Goal: Information Seeking & Learning: Learn about a topic

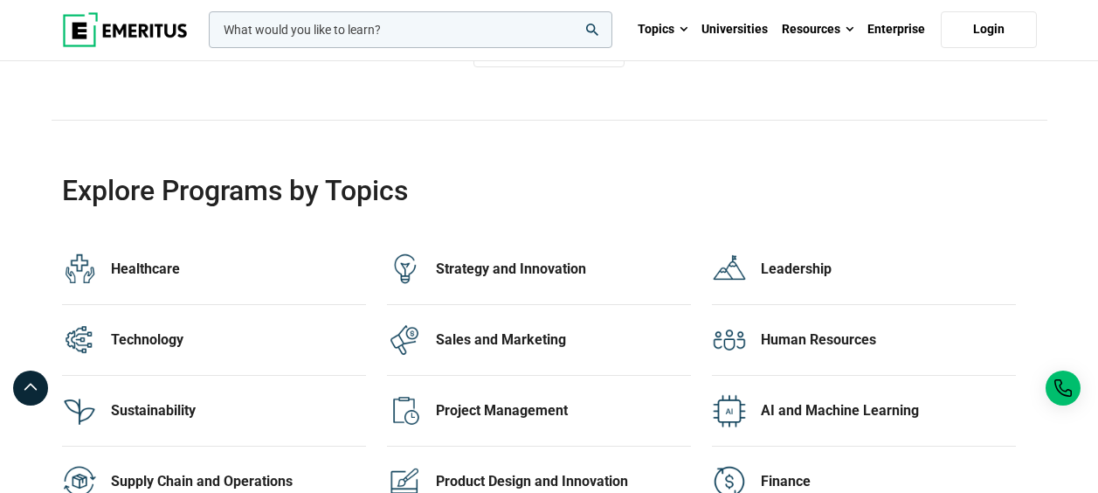
scroll to position [3503, 0]
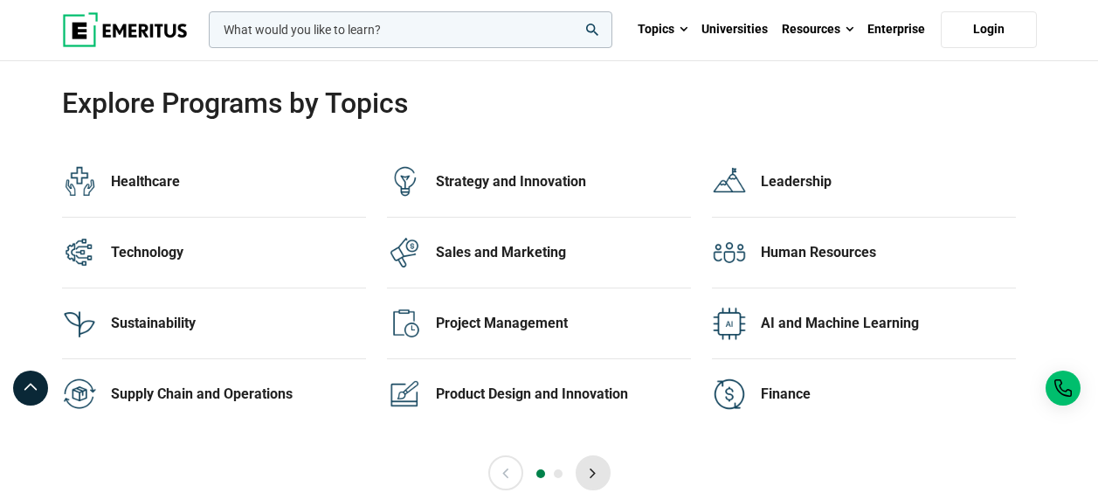
click at [600, 468] on button "Next" at bounding box center [593, 472] width 35 height 35
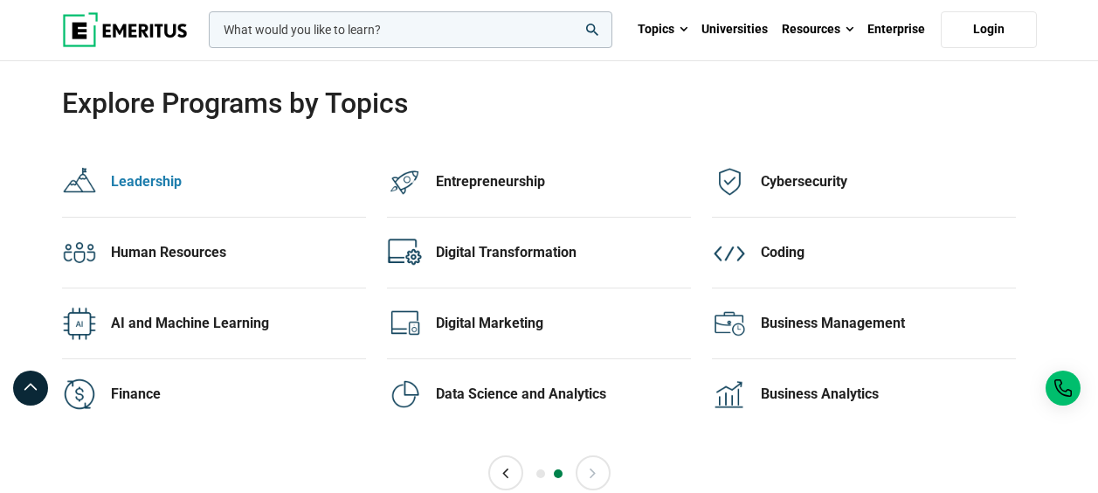
click at [185, 186] on div "Leadership" at bounding box center [238, 181] width 255 height 19
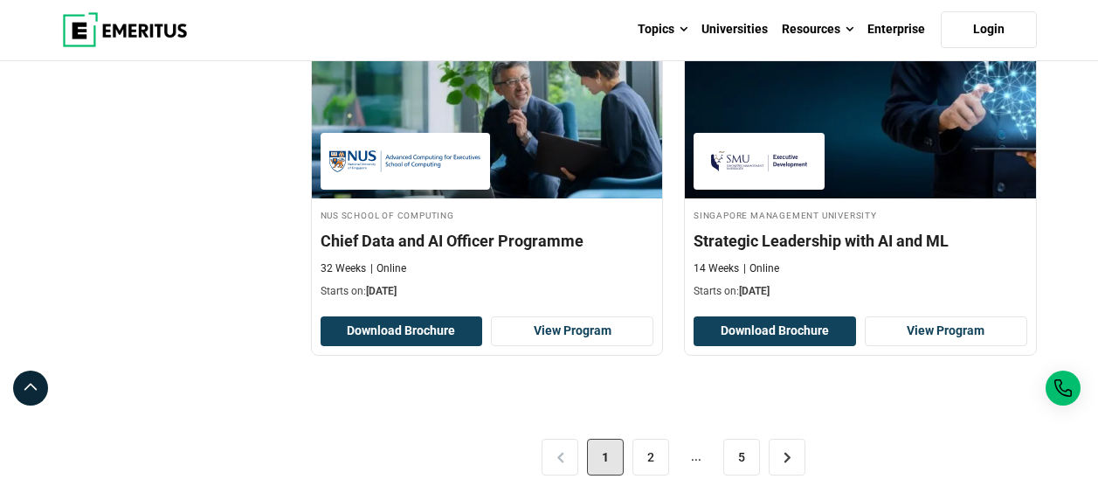
scroll to position [3768, 0]
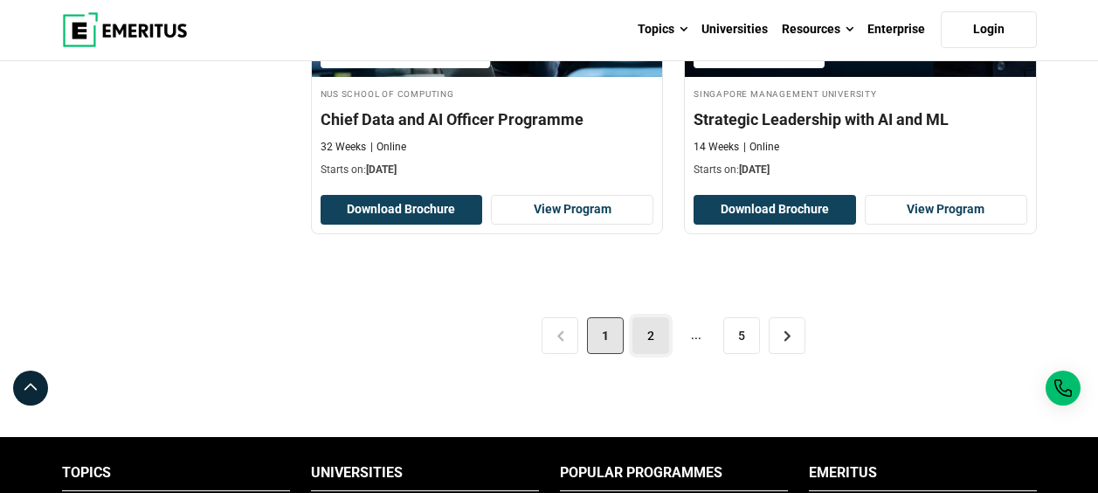
click at [657, 345] on link "2" at bounding box center [651, 335] width 37 height 37
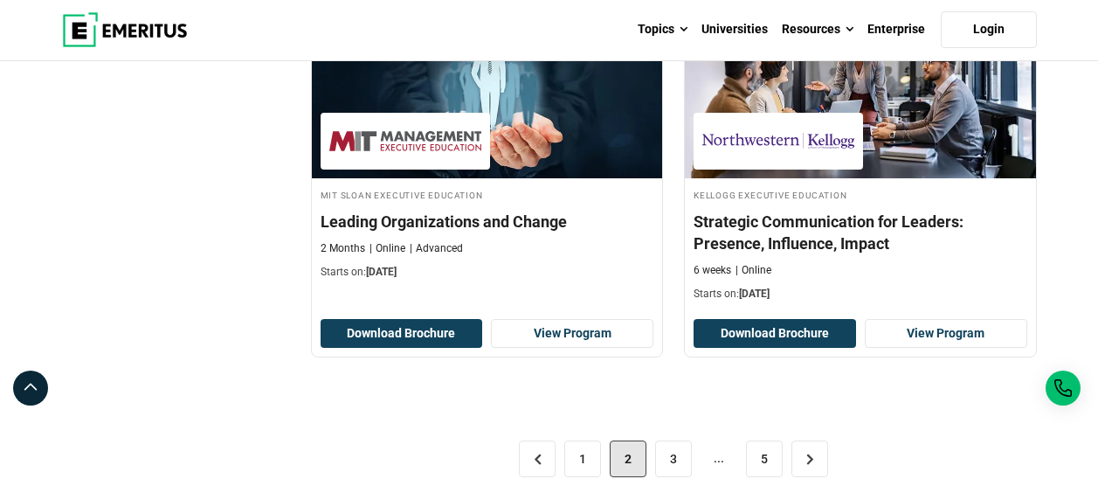
scroll to position [3679, 0]
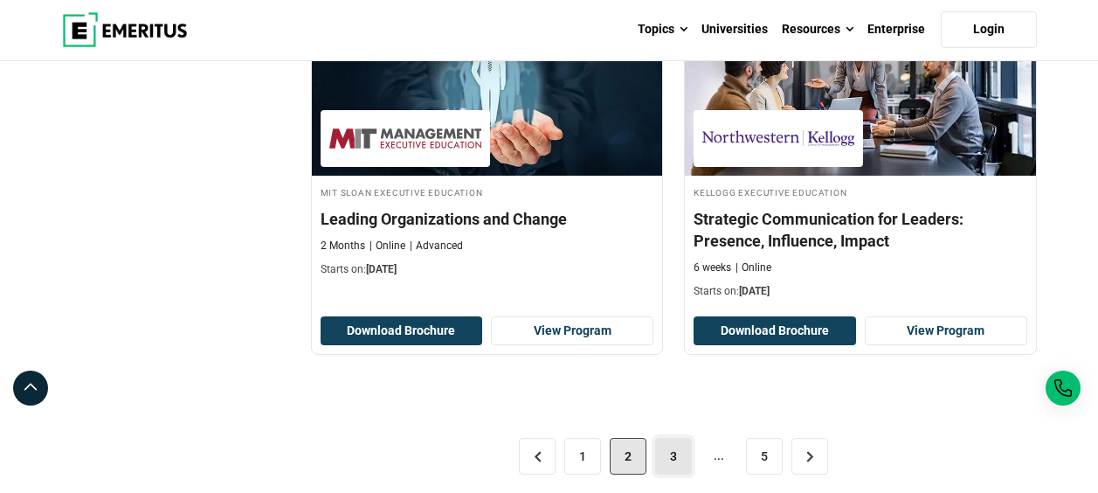
click at [680, 459] on link "3" at bounding box center [673, 456] width 37 height 37
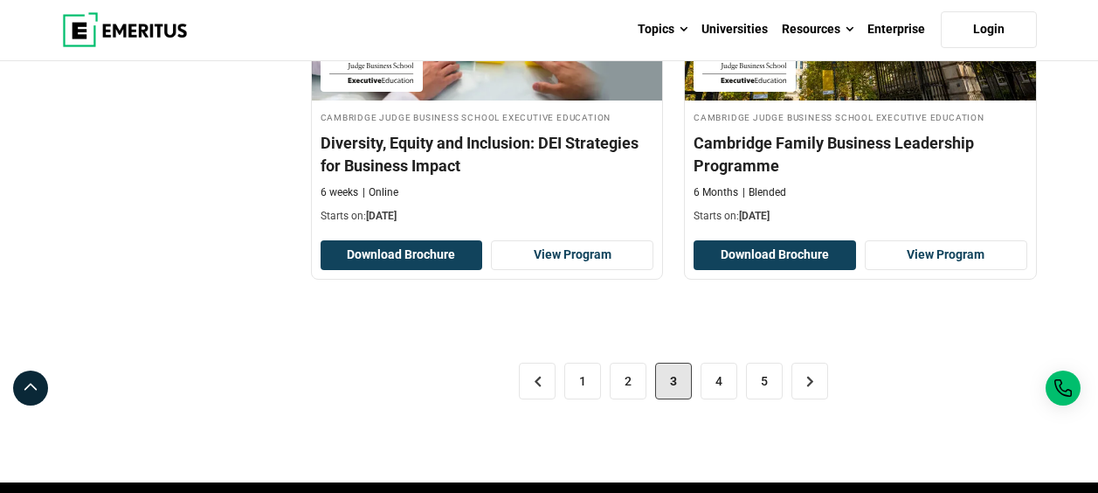
scroll to position [3767, 0]
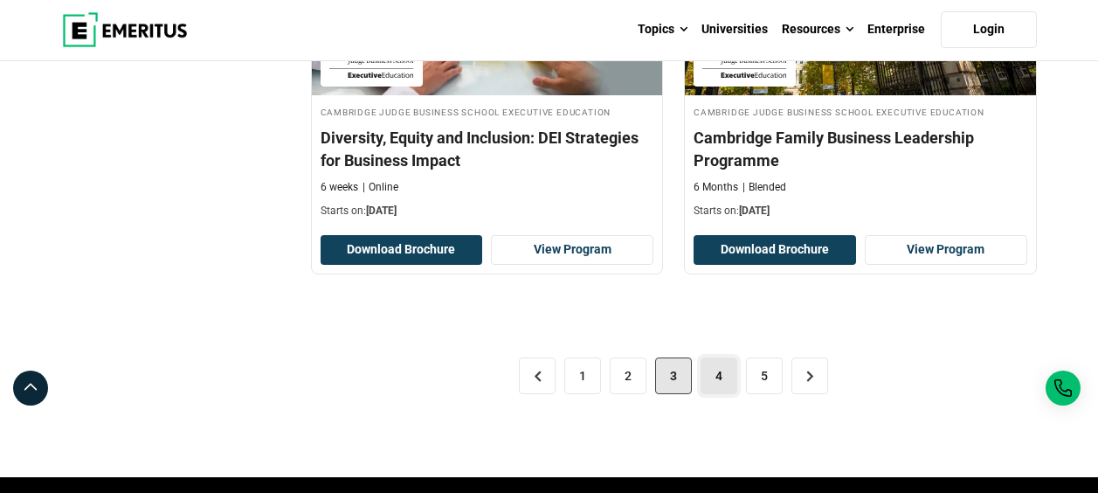
click at [726, 372] on link "4" at bounding box center [719, 375] width 37 height 37
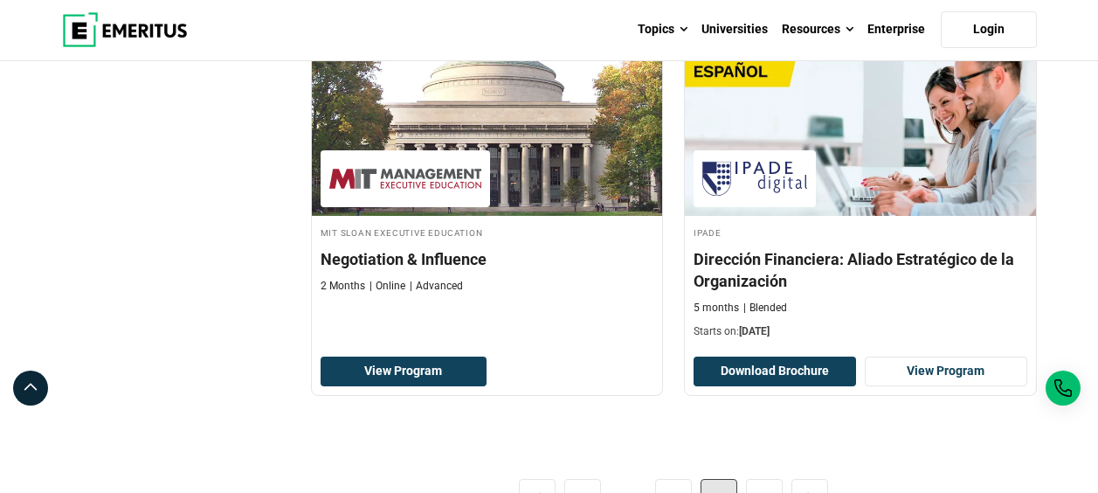
scroll to position [3592, 0]
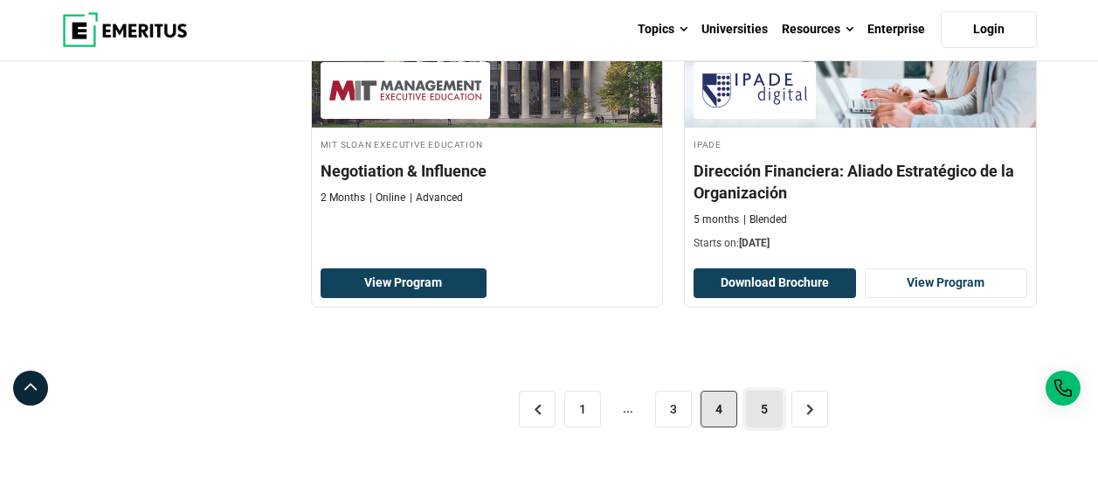
click at [771, 402] on link "5" at bounding box center [764, 409] width 37 height 37
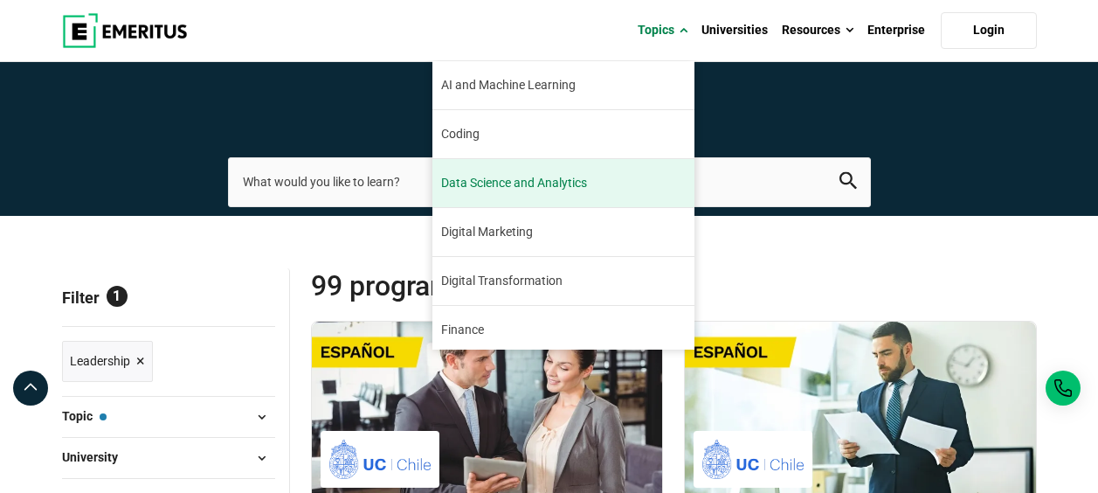
scroll to position [200, 0]
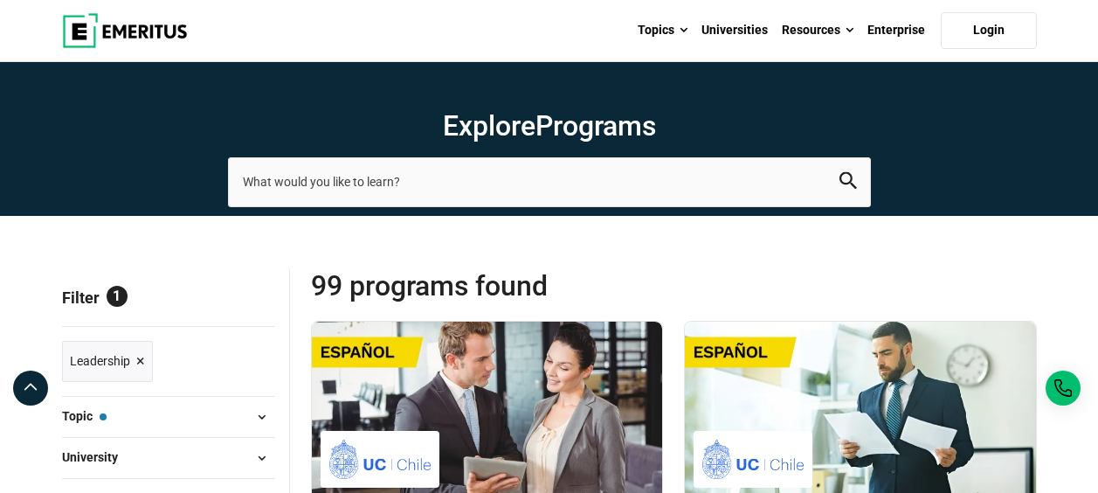
click at [237, 297] on span "Reset all" at bounding box center [248, 299] width 54 height 23
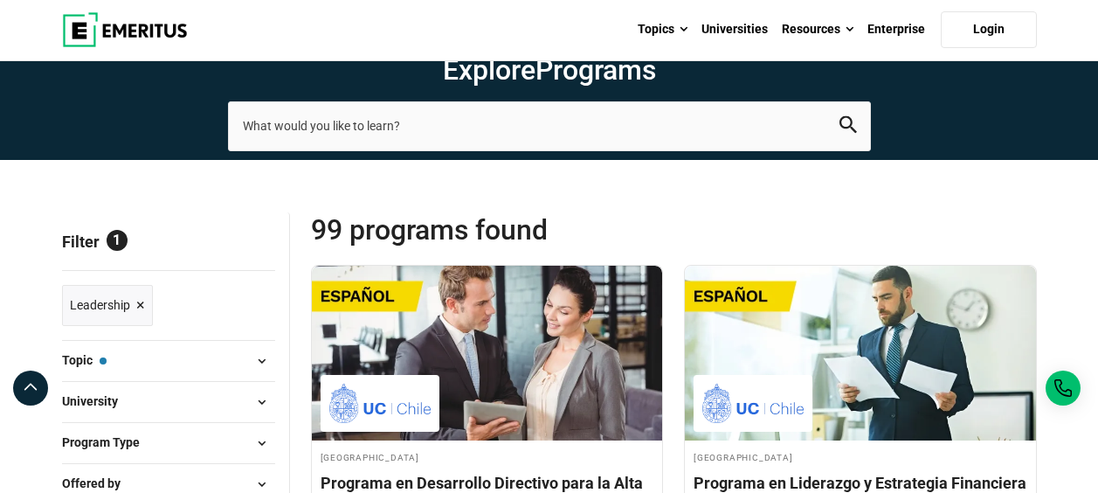
scroll to position [175, 0]
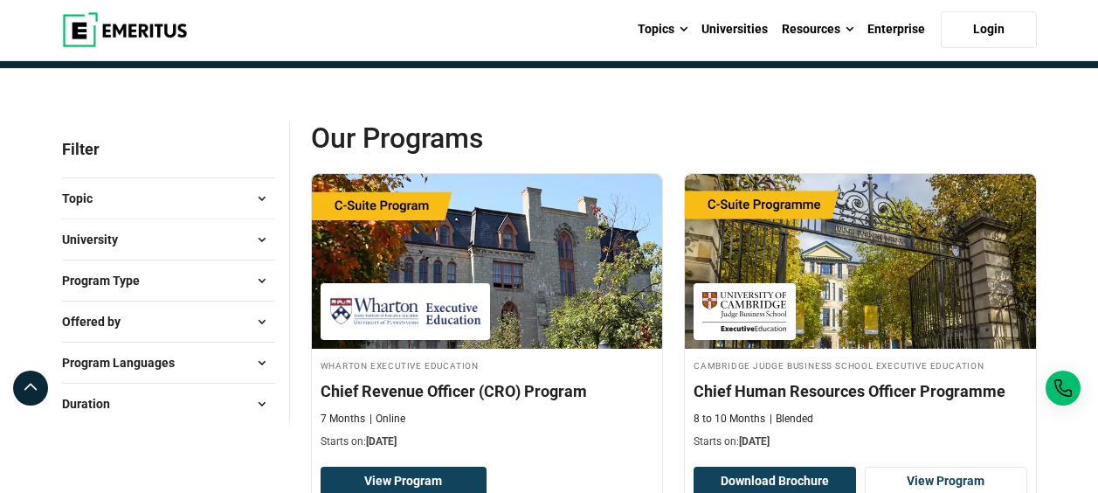
scroll to position [175, 0]
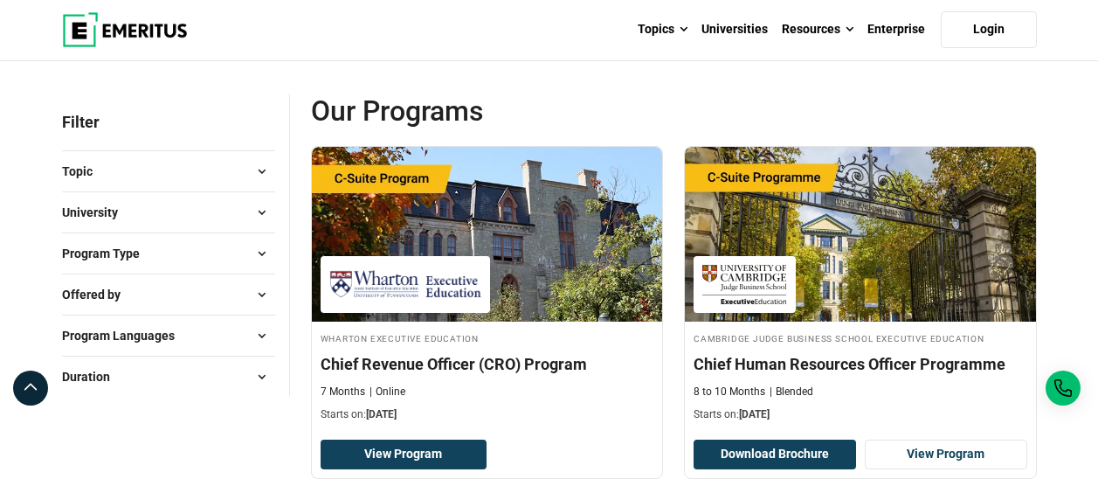
click at [258, 256] on span at bounding box center [262, 253] width 26 height 26
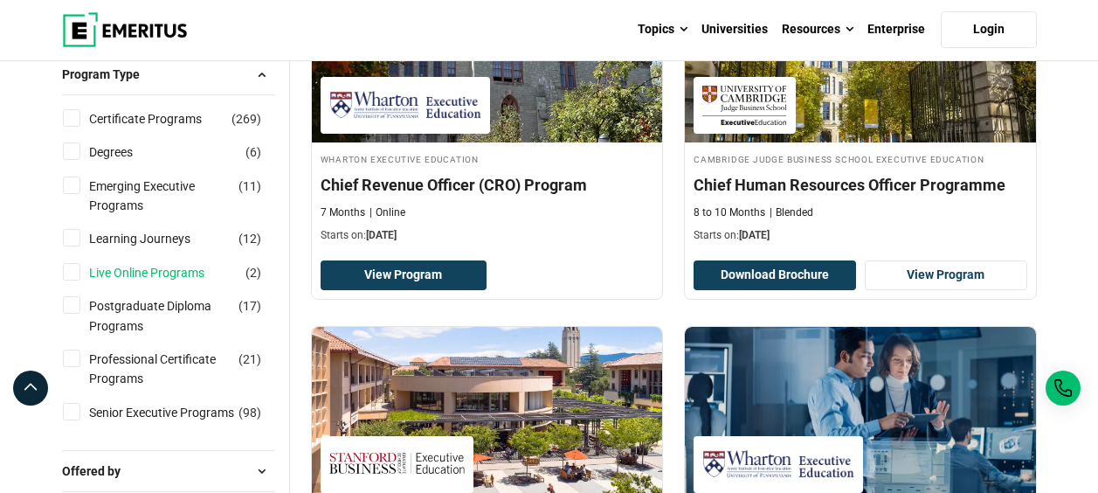
scroll to position [262, 0]
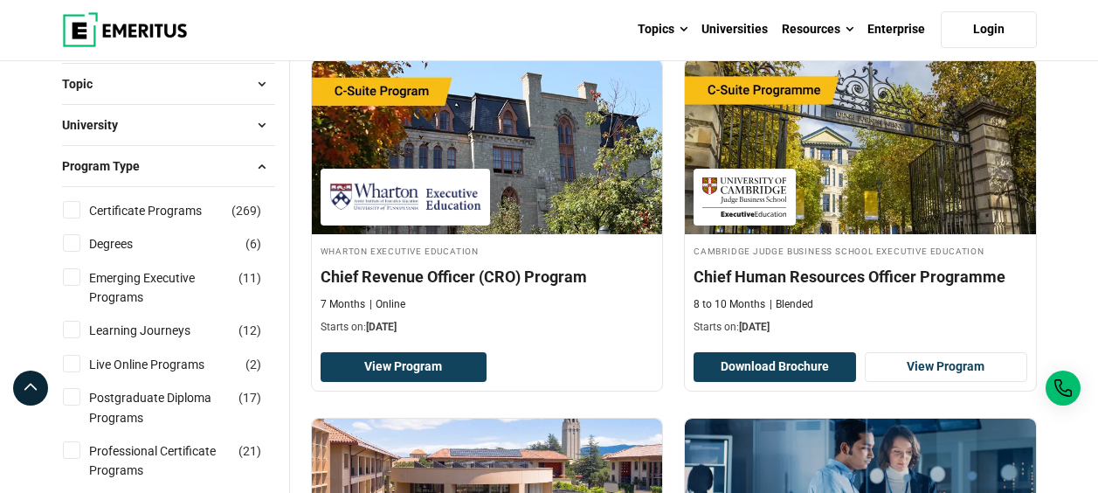
click at [68, 247] on input "Degrees ( 6 )" at bounding box center [71, 242] width 17 height 17
checkbox input "true"
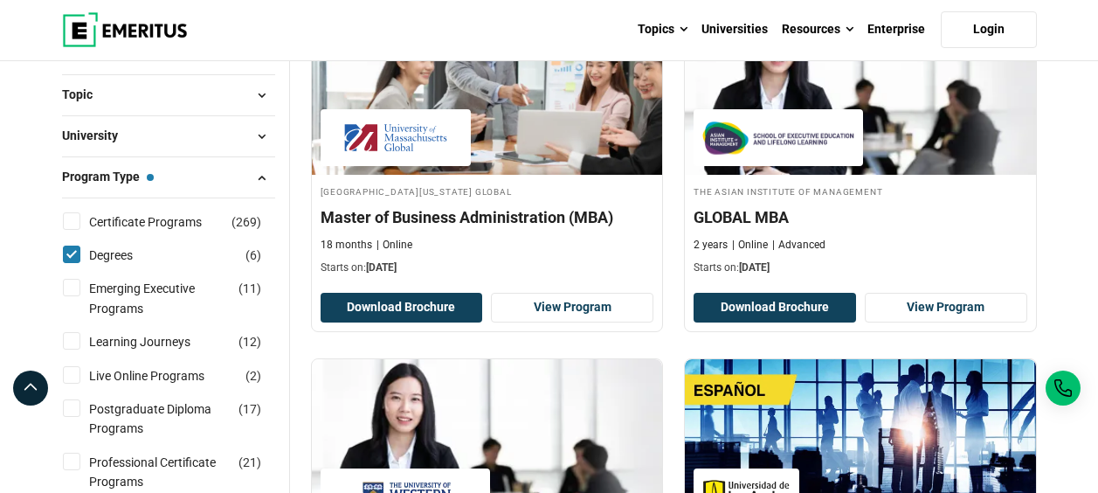
scroll to position [262, 0]
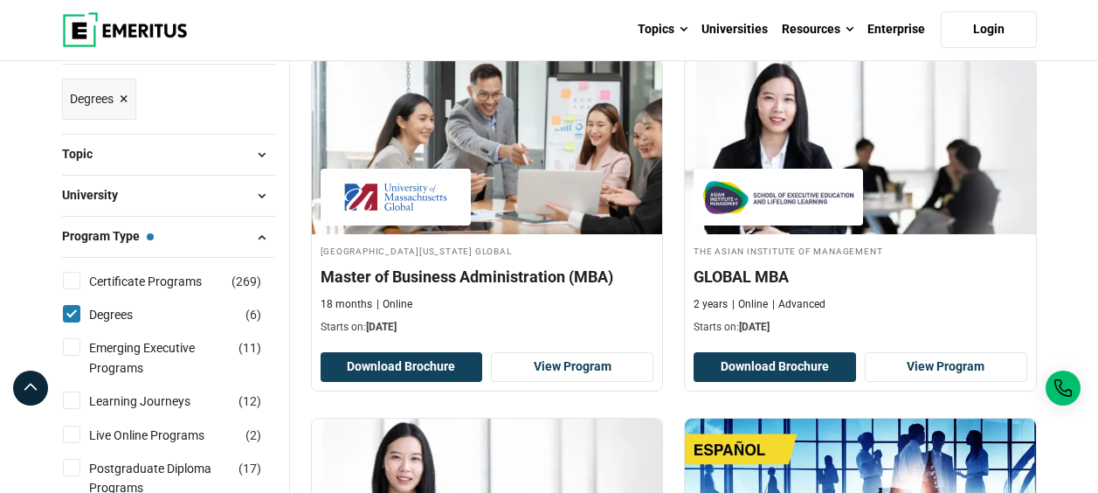
click at [68, 308] on input "Degrees ( 6 )" at bounding box center [71, 313] width 17 height 17
checkbox input "false"
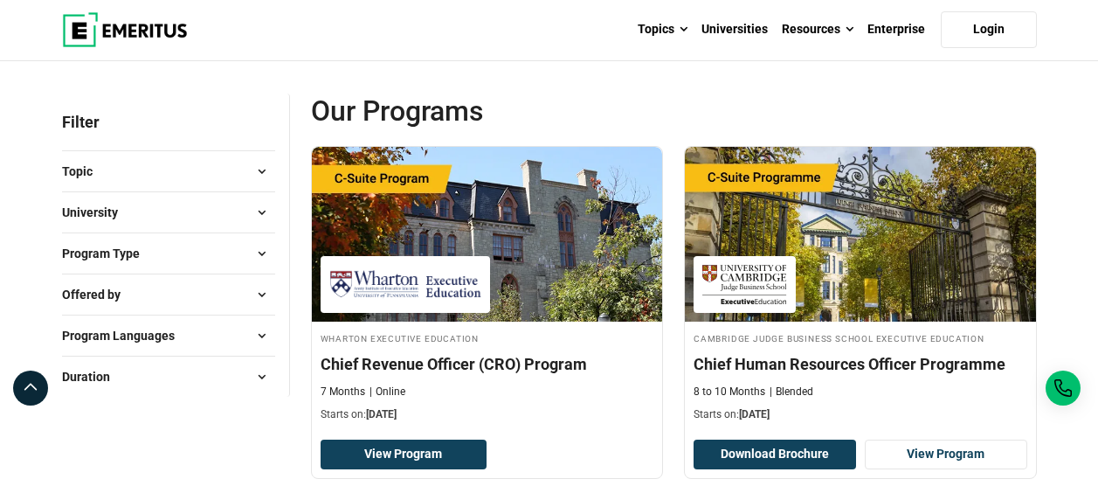
click at [232, 258] on button "Program Type" at bounding box center [168, 253] width 213 height 26
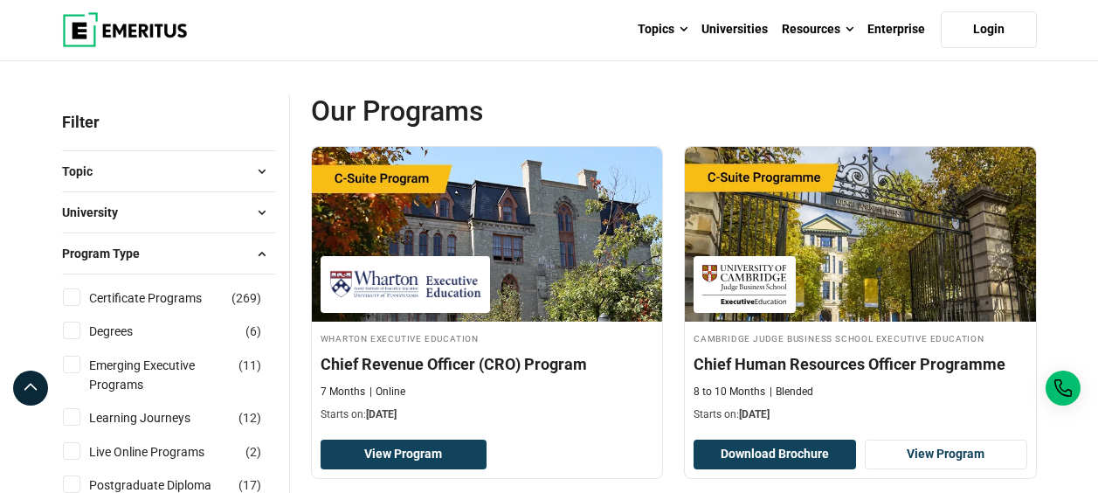
scroll to position [438, 0]
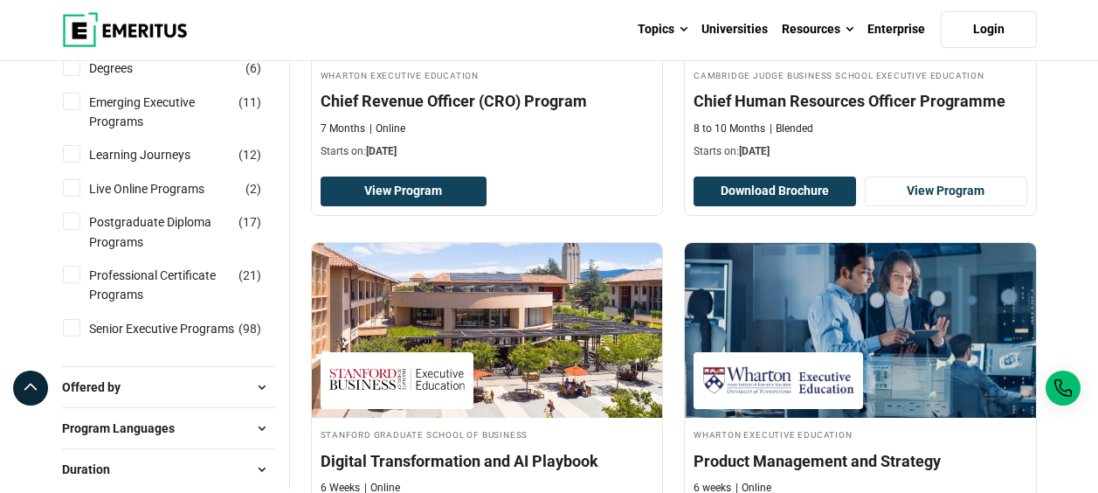
click at [66, 225] on input "Postgraduate Diploma Programs ( 17 )" at bounding box center [71, 220] width 17 height 17
checkbox input "true"
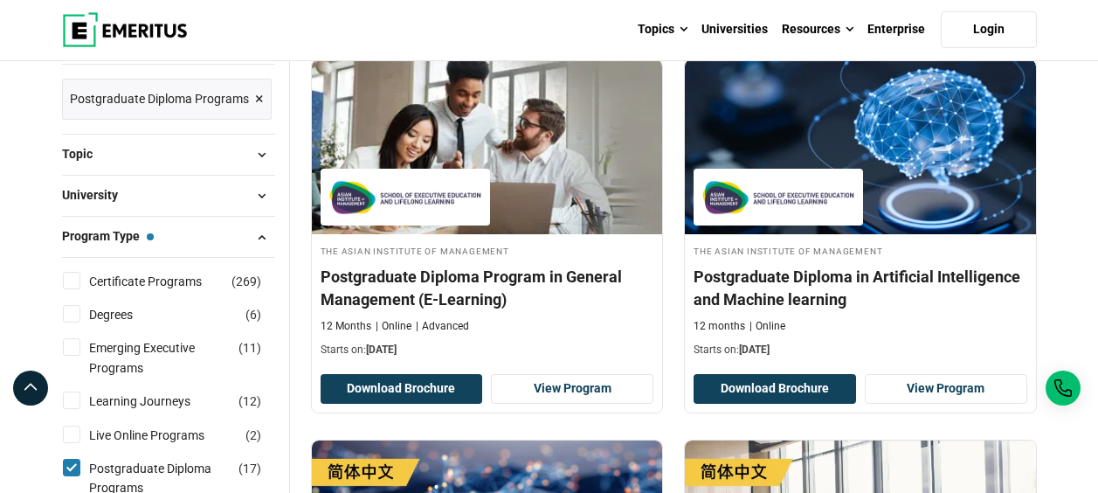
scroll to position [438, 0]
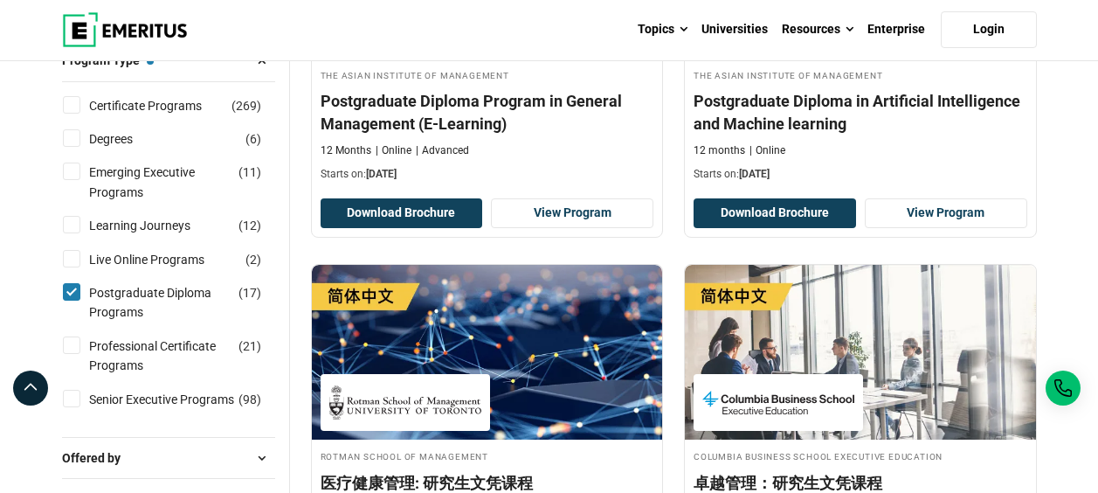
click at [76, 297] on input "Postgraduate Diploma Programs ( 17 )" at bounding box center [71, 291] width 17 height 17
checkbox input "false"
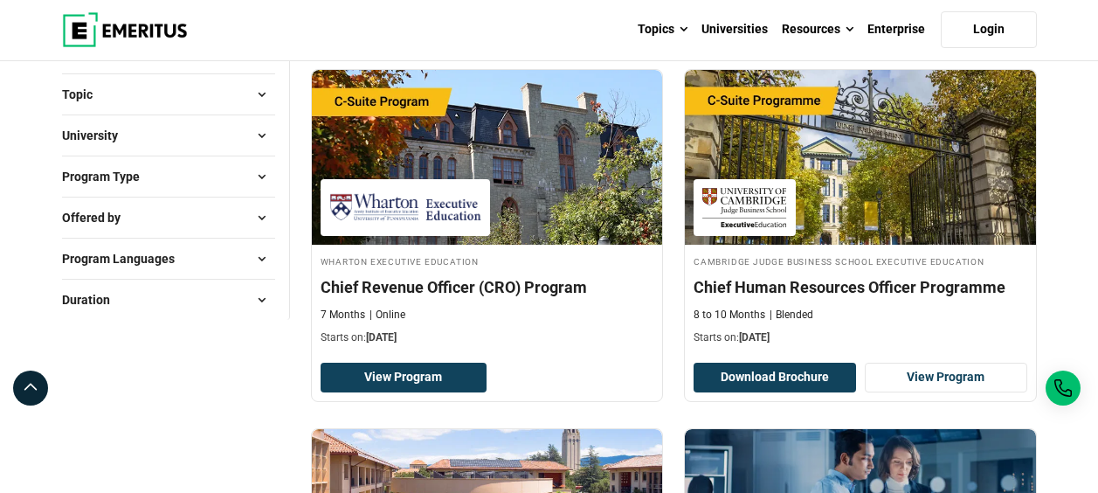
scroll to position [87, 0]
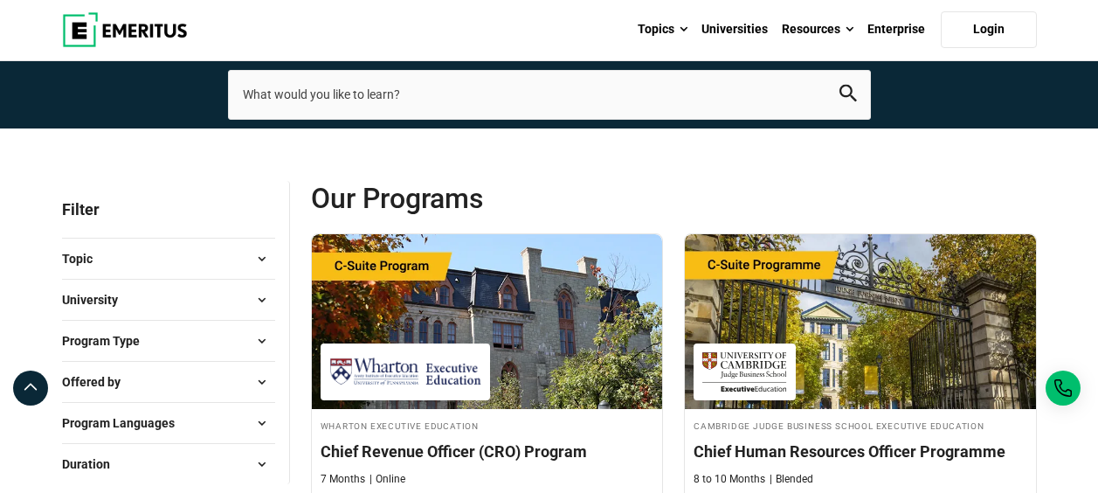
click at [204, 346] on button "Program Type" at bounding box center [168, 341] width 213 height 26
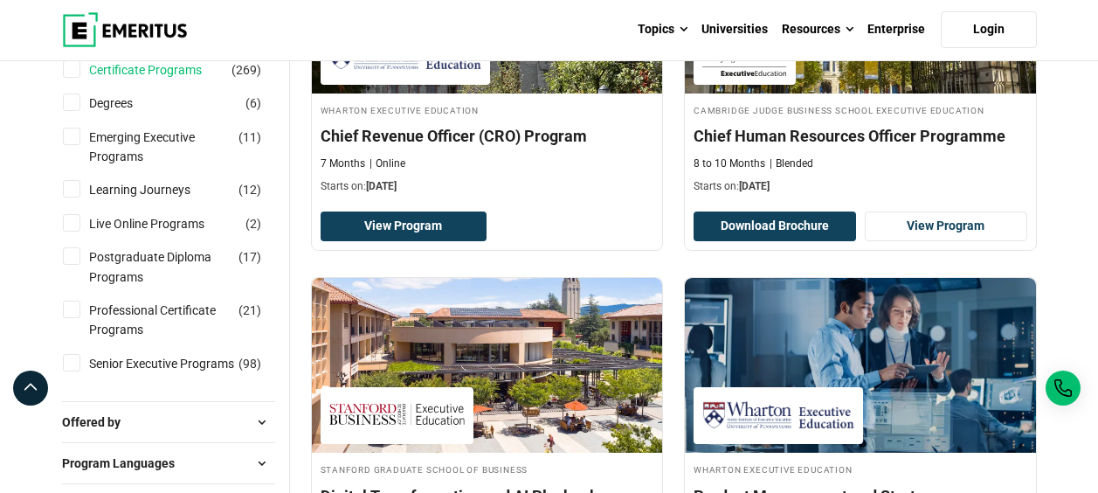
scroll to position [438, 0]
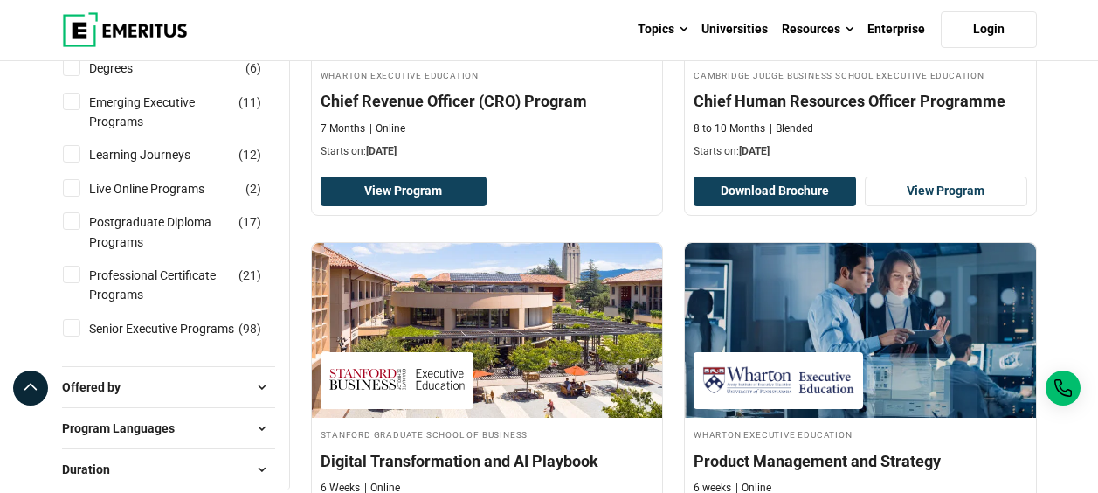
click at [71, 278] on input "Professional Certificate Programs ( 21 )" at bounding box center [71, 274] width 17 height 17
checkbox input "true"
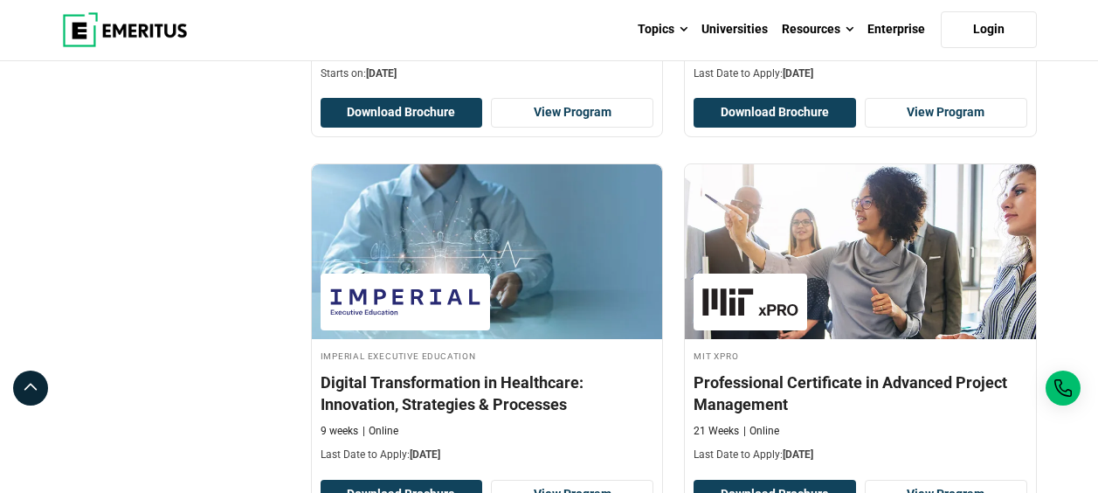
scroll to position [1139, 0]
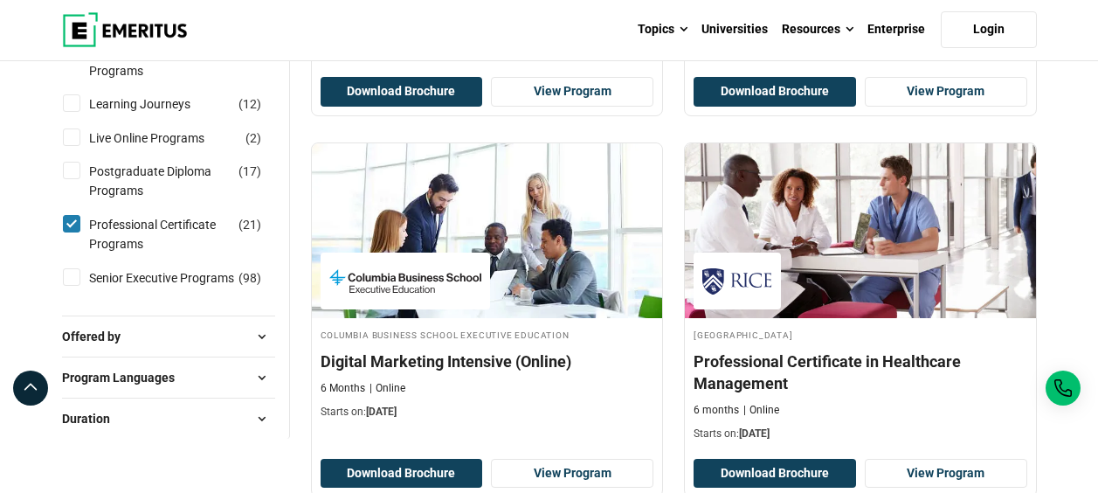
scroll to position [700, 0]
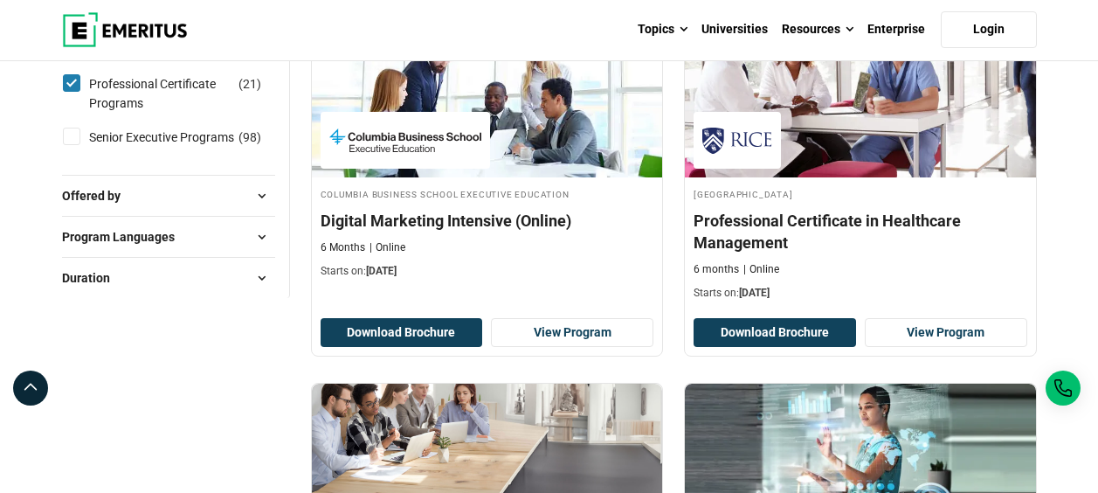
drag, startPoint x: 0, startPoint y: 0, endPoint x: 1068, endPoint y: 301, distance: 1109.6
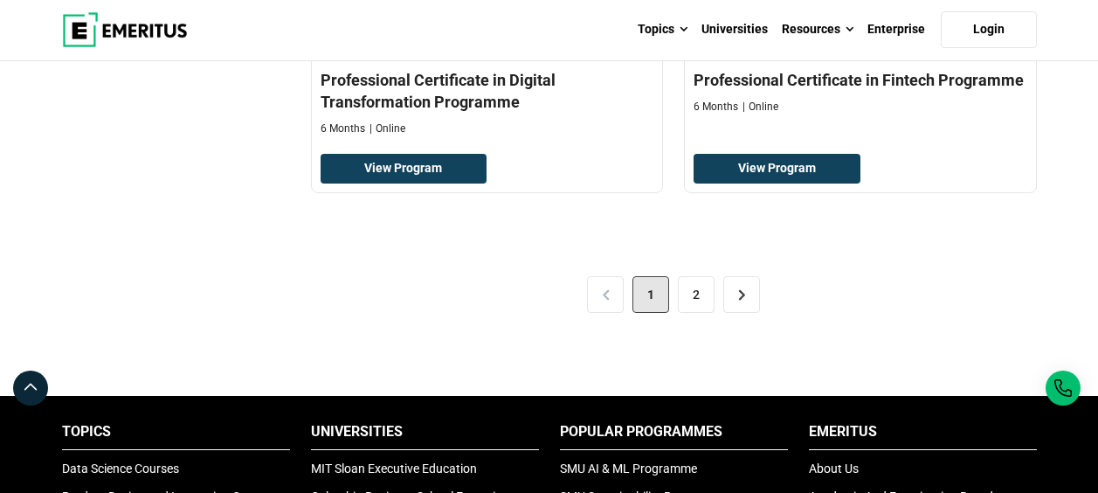
scroll to position [3854, 0]
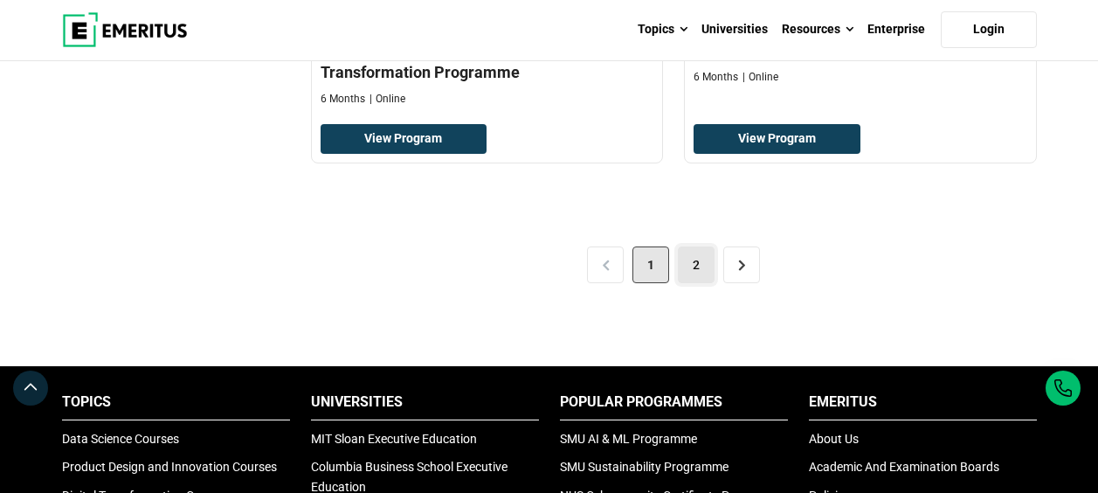
click at [698, 255] on link "2" at bounding box center [696, 264] width 37 height 37
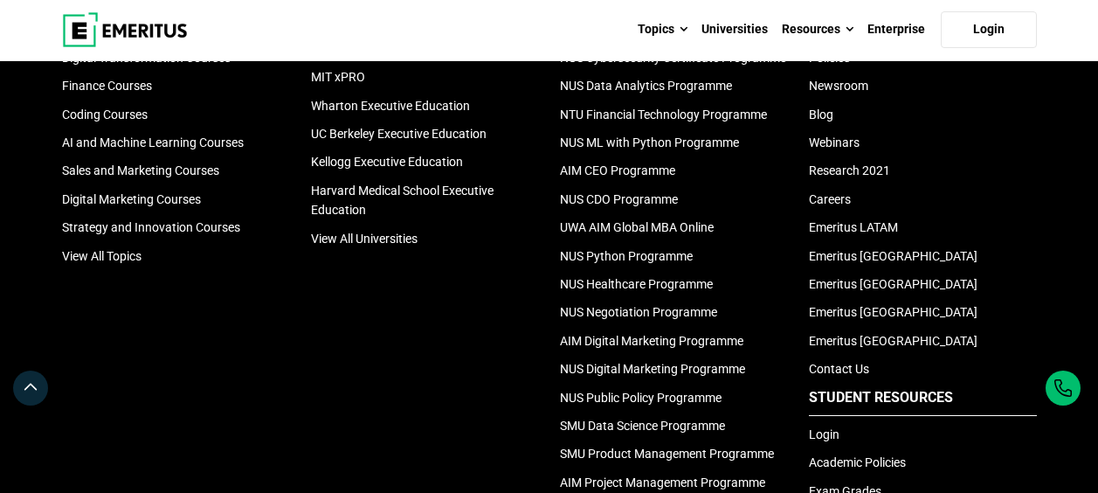
scroll to position [4380, 0]
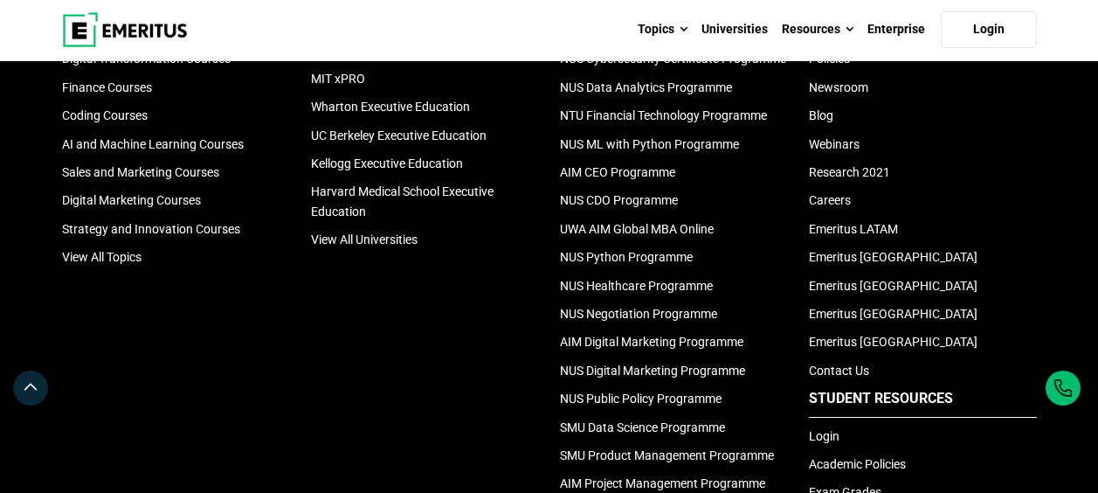
scroll to position [1139, 0]
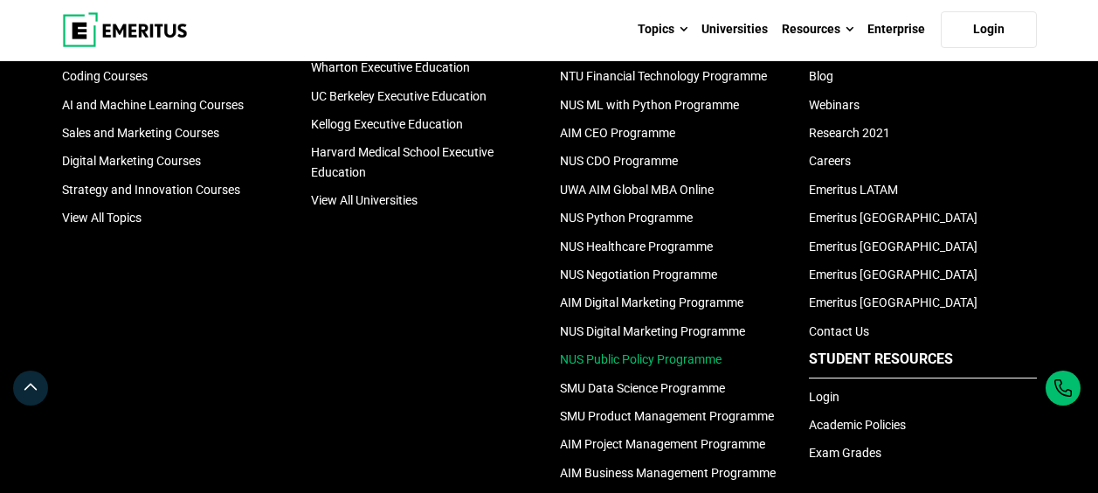
click at [692, 359] on link "NUS Public Policy Programme" at bounding box center [641, 359] width 162 height 14
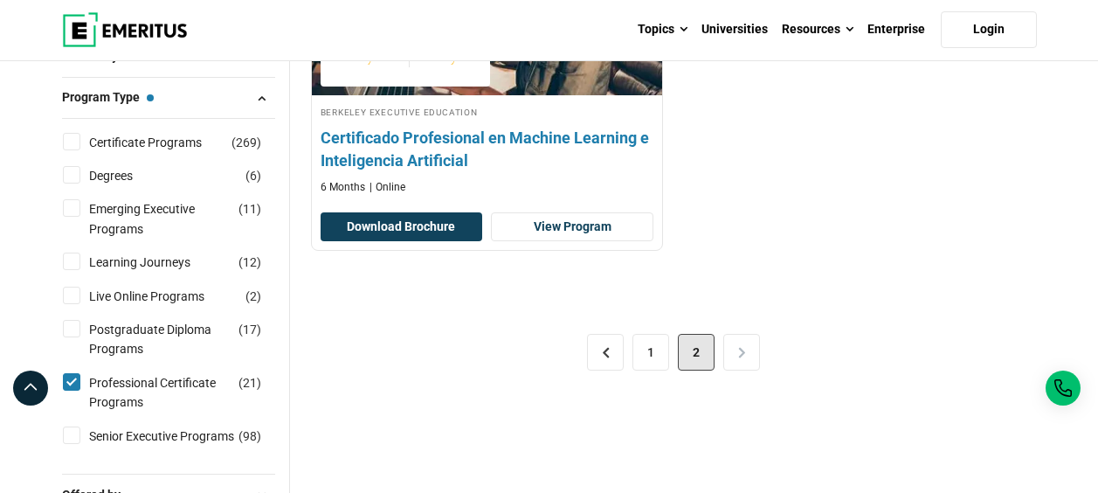
scroll to position [438, 0]
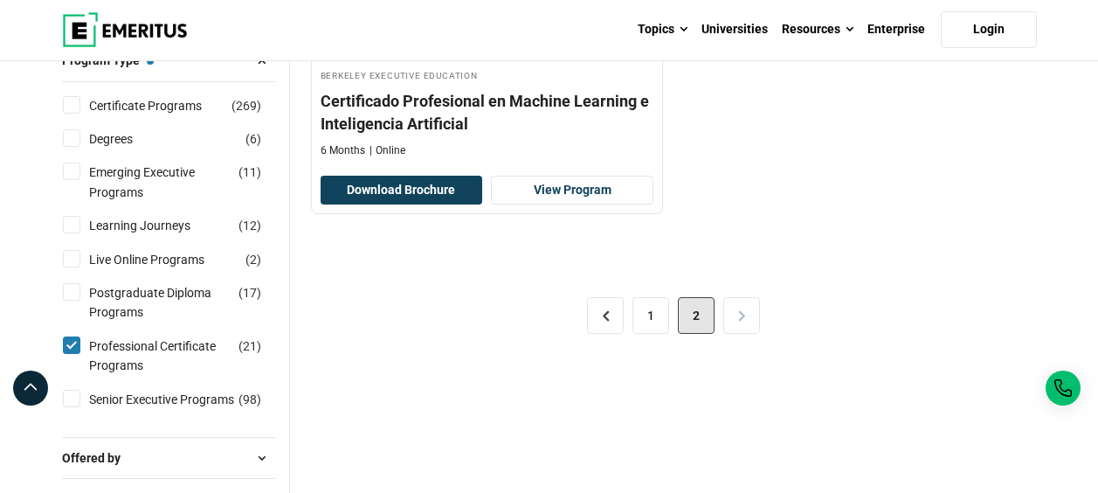
click at [74, 344] on input "Professional Certificate Programs ( 21 )" at bounding box center [71, 344] width 17 height 17
checkbox input "false"
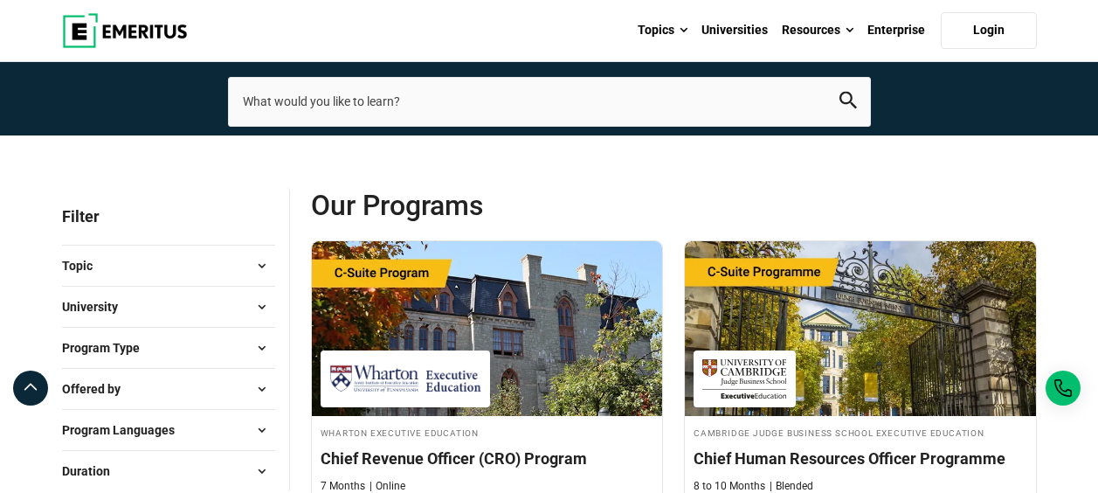
scroll to position [262, 0]
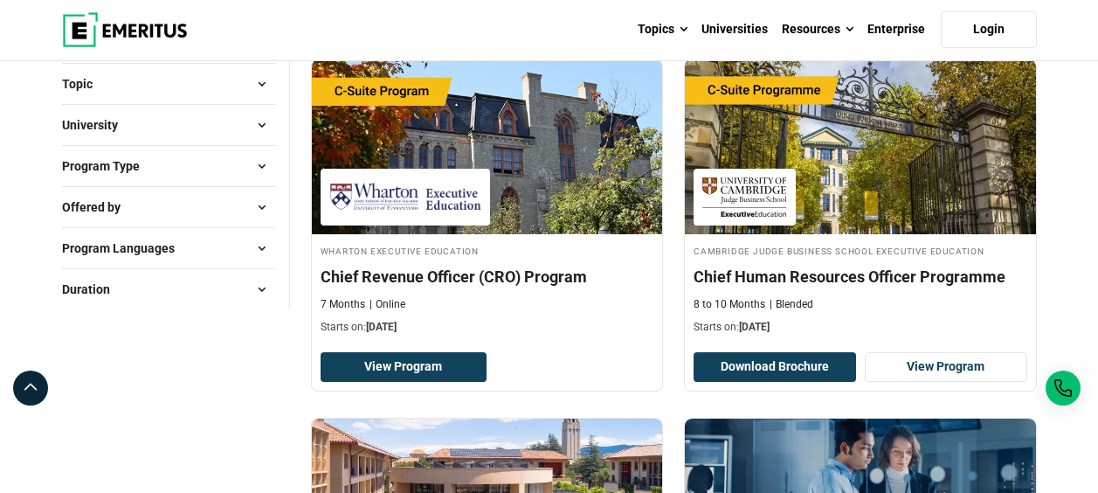
click at [252, 160] on span at bounding box center [262, 166] width 26 height 26
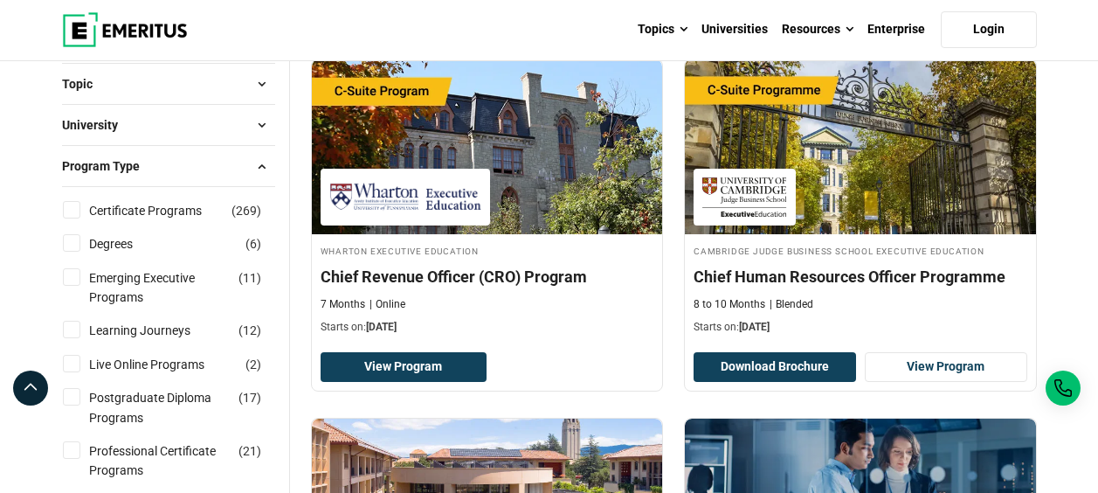
click at [66, 209] on input "Certificate Programs ( 269 )" at bounding box center [71, 209] width 17 height 17
checkbox input "true"
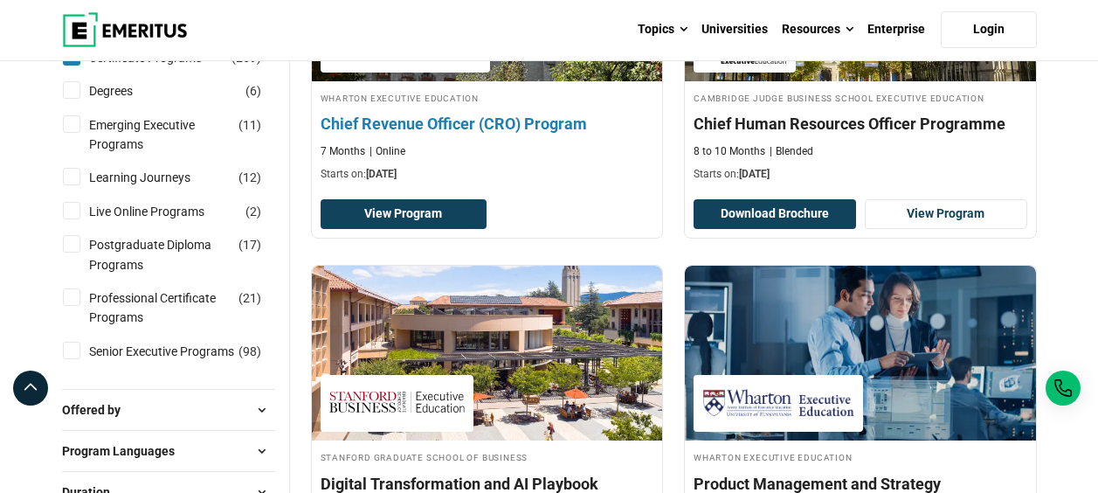
scroll to position [525, 0]
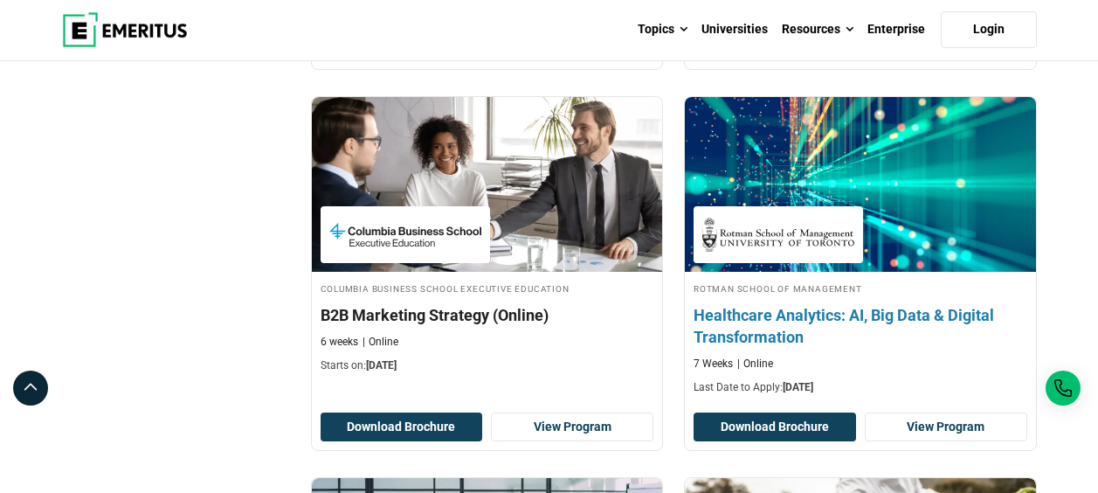
scroll to position [2891, 0]
